Goal: Find specific page/section: Find specific page/section

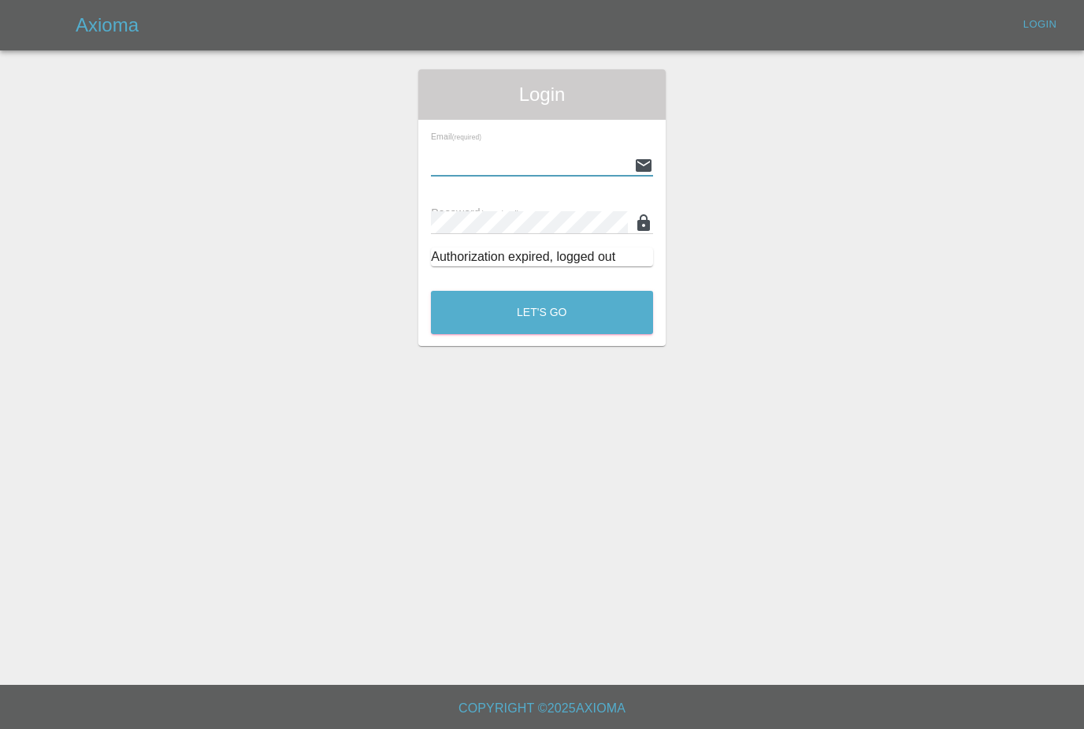
type input "[PERSON_NAME][EMAIL_ADDRESS][PERSON_NAME][DOMAIN_NAME]"
click at [542, 312] on button "Let's Go" at bounding box center [542, 312] width 222 height 43
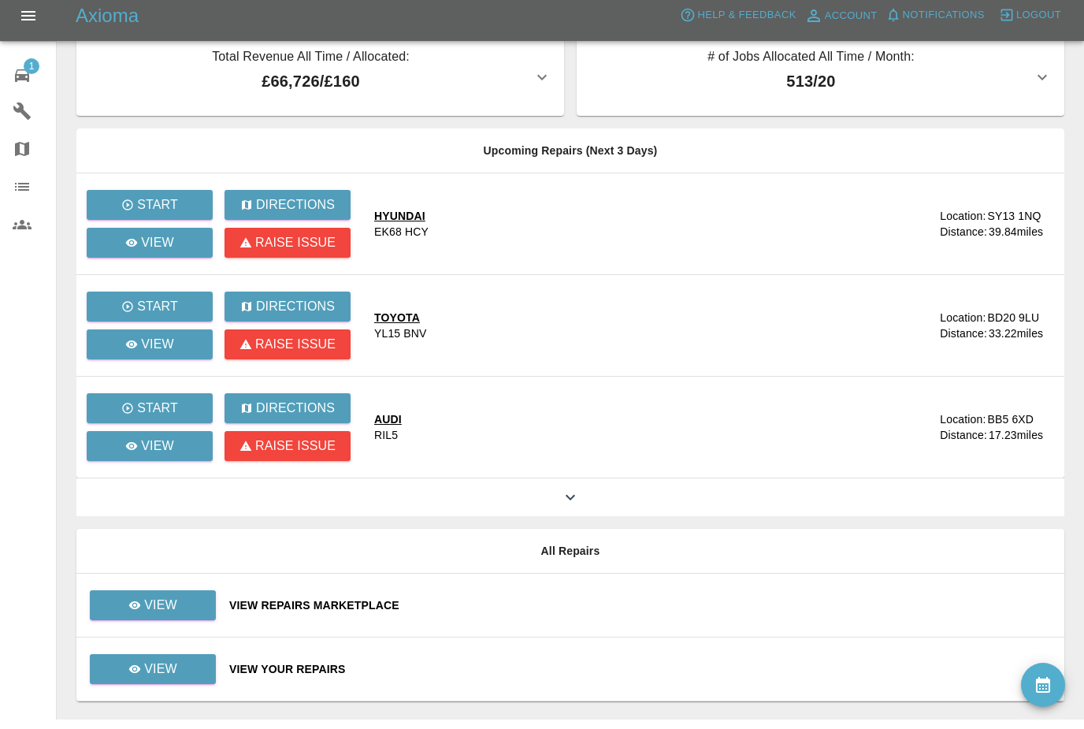
scroll to position [17, 0]
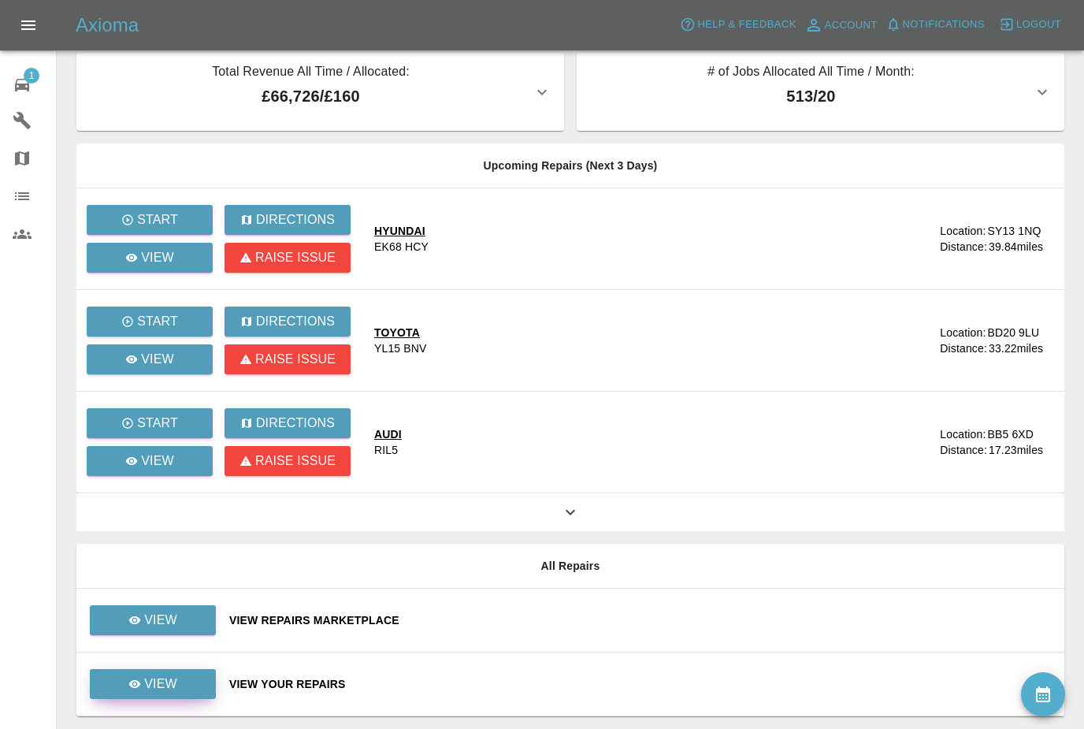
click at [132, 678] on icon at bounding box center [134, 683] width 13 height 13
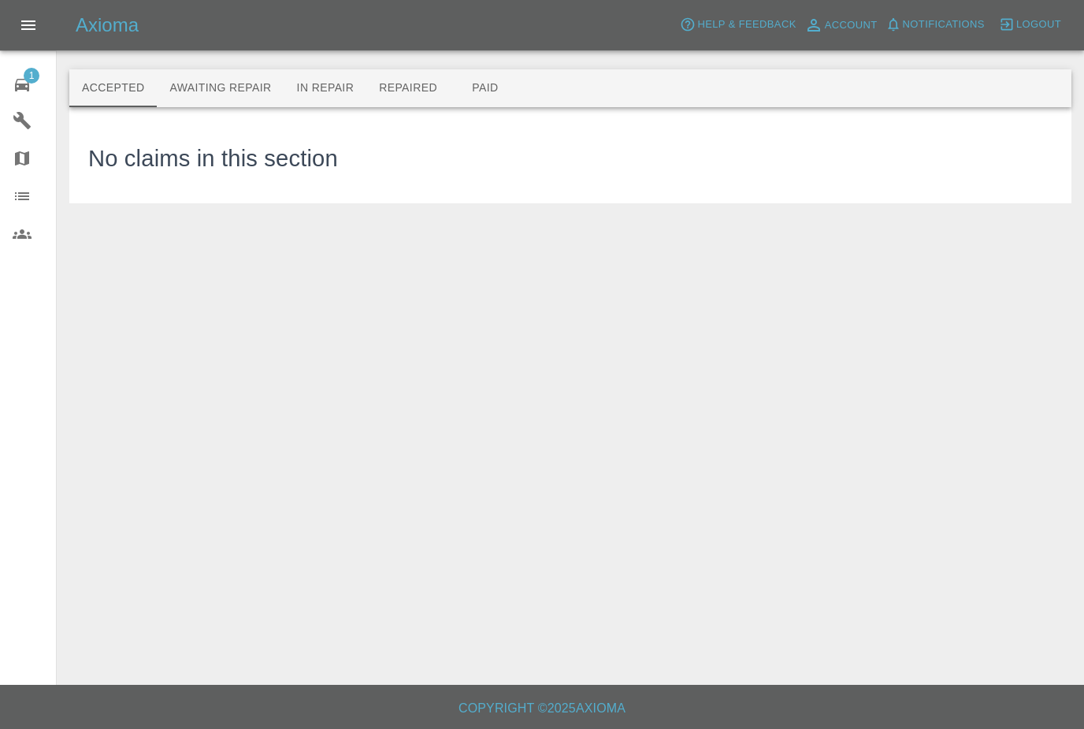
click at [237, 105] on button "Awaiting Repair" at bounding box center [220, 88] width 127 height 38
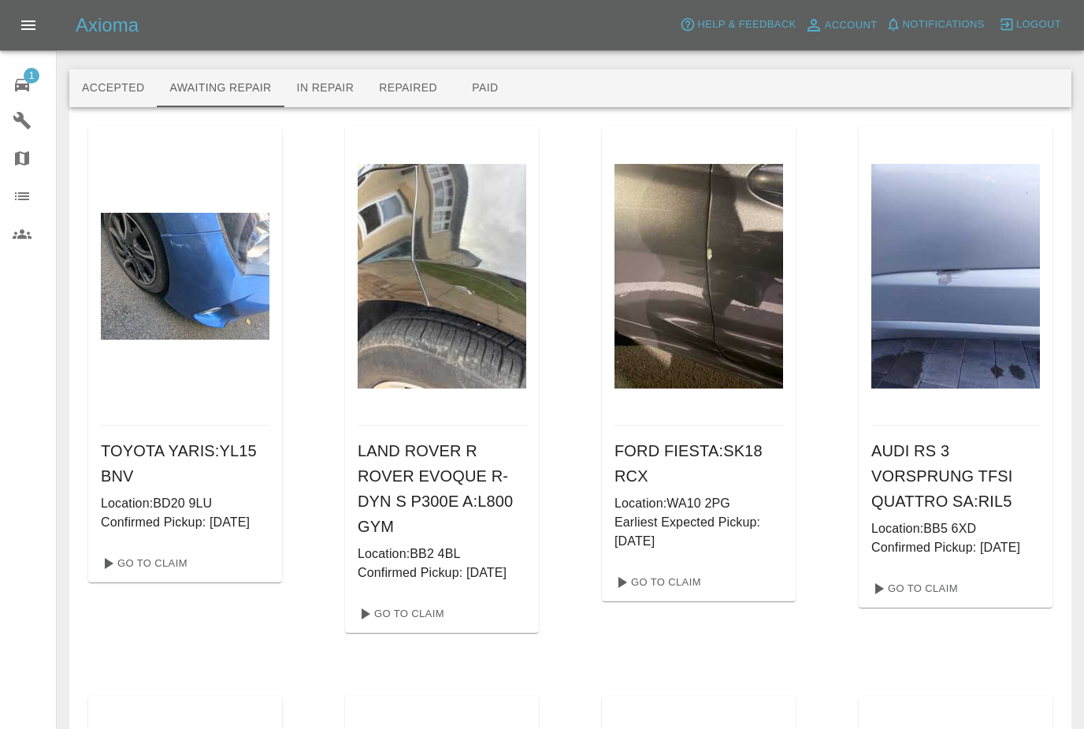
click at [18, 83] on icon at bounding box center [22, 85] width 19 height 19
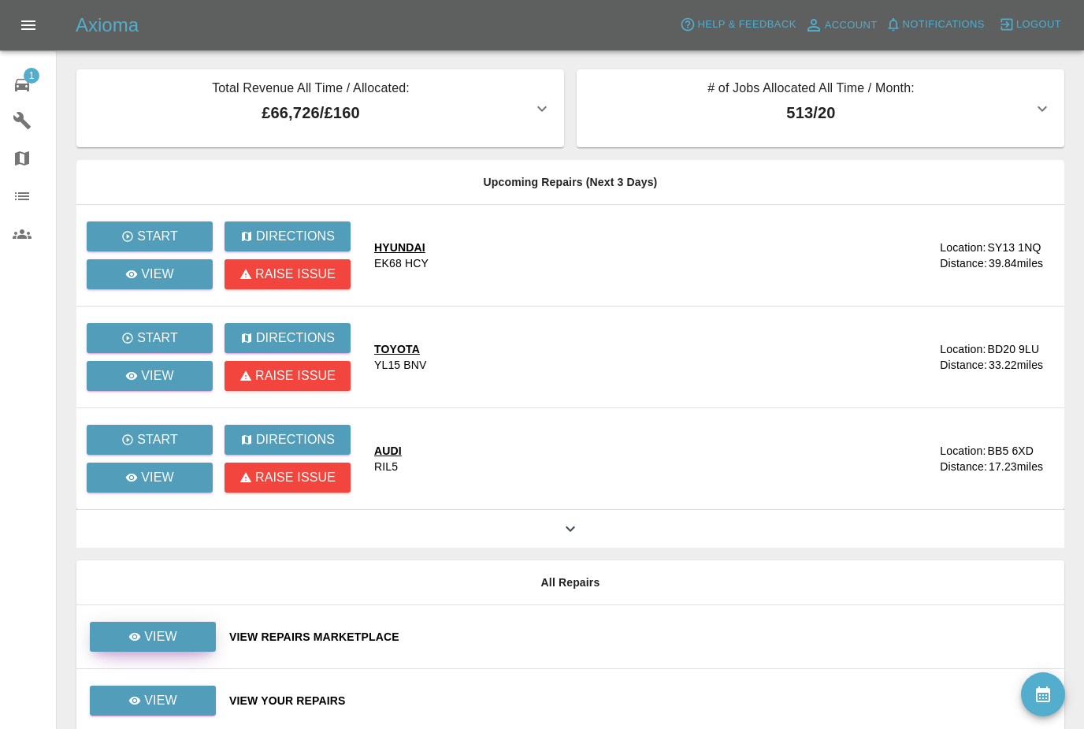
click at [172, 629] on p "View" at bounding box center [160, 636] width 33 height 19
